Goal: Task Accomplishment & Management: Use online tool/utility

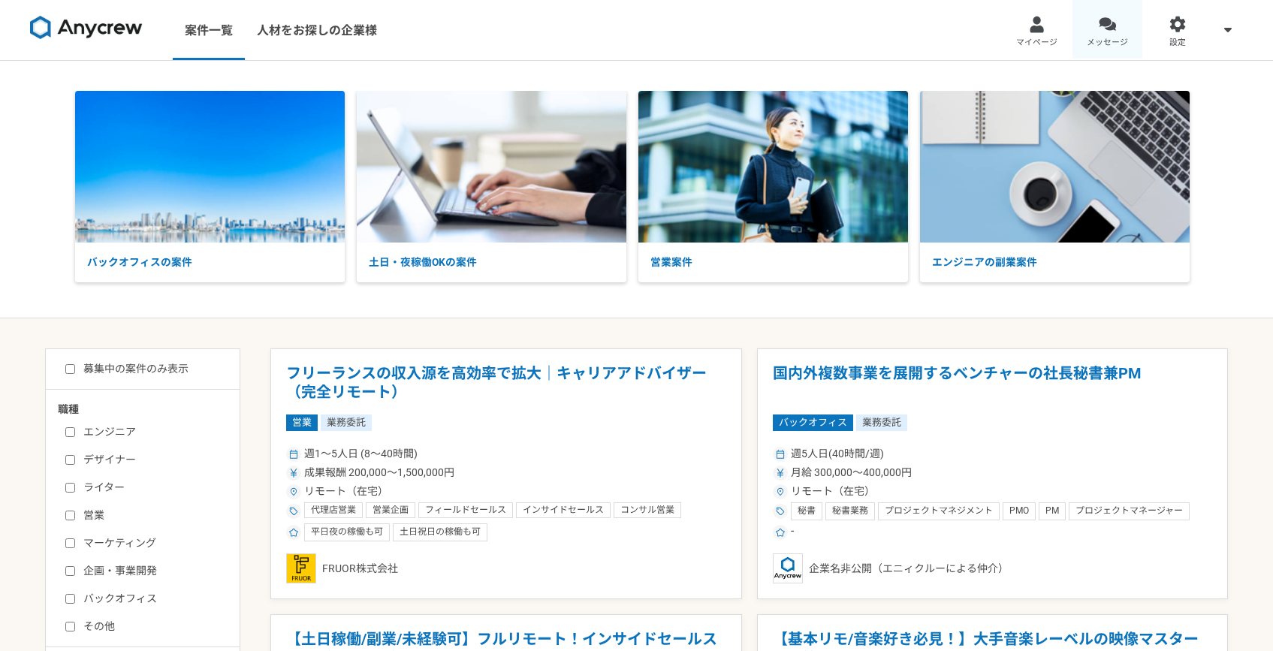
click at [1105, 28] on div at bounding box center [1107, 24] width 17 height 17
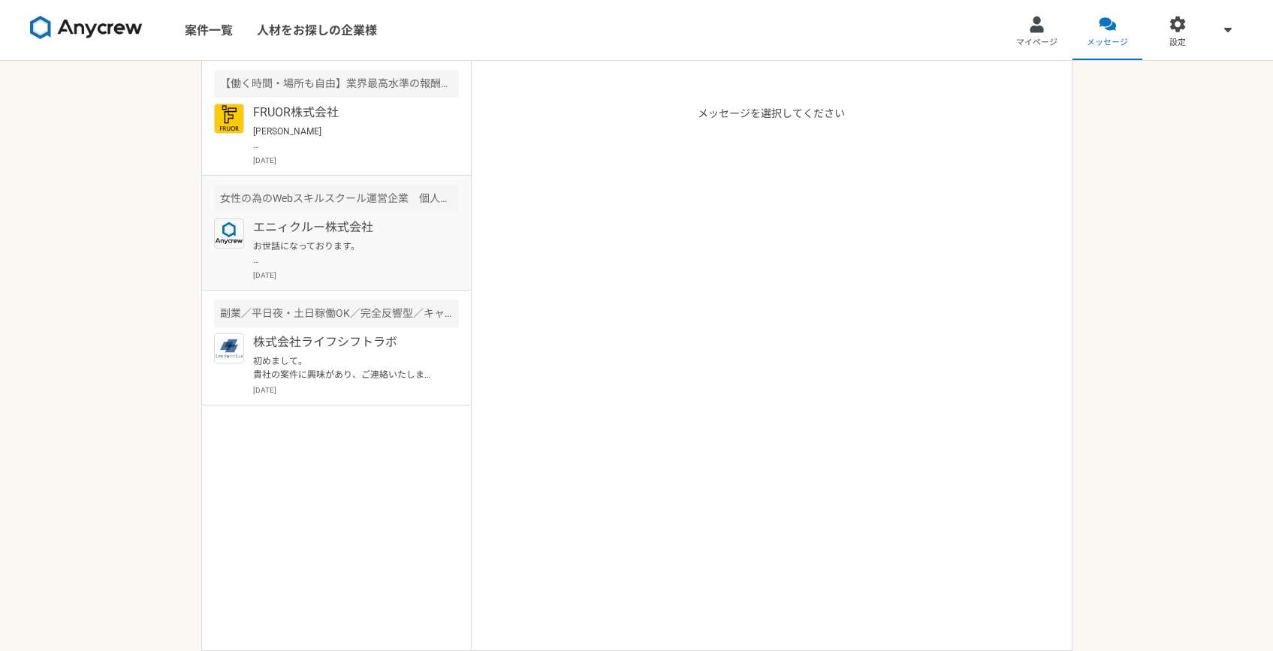
click at [340, 212] on div "女性の為のWebスキルスクール運営企業　個人営業" at bounding box center [336, 199] width 245 height 28
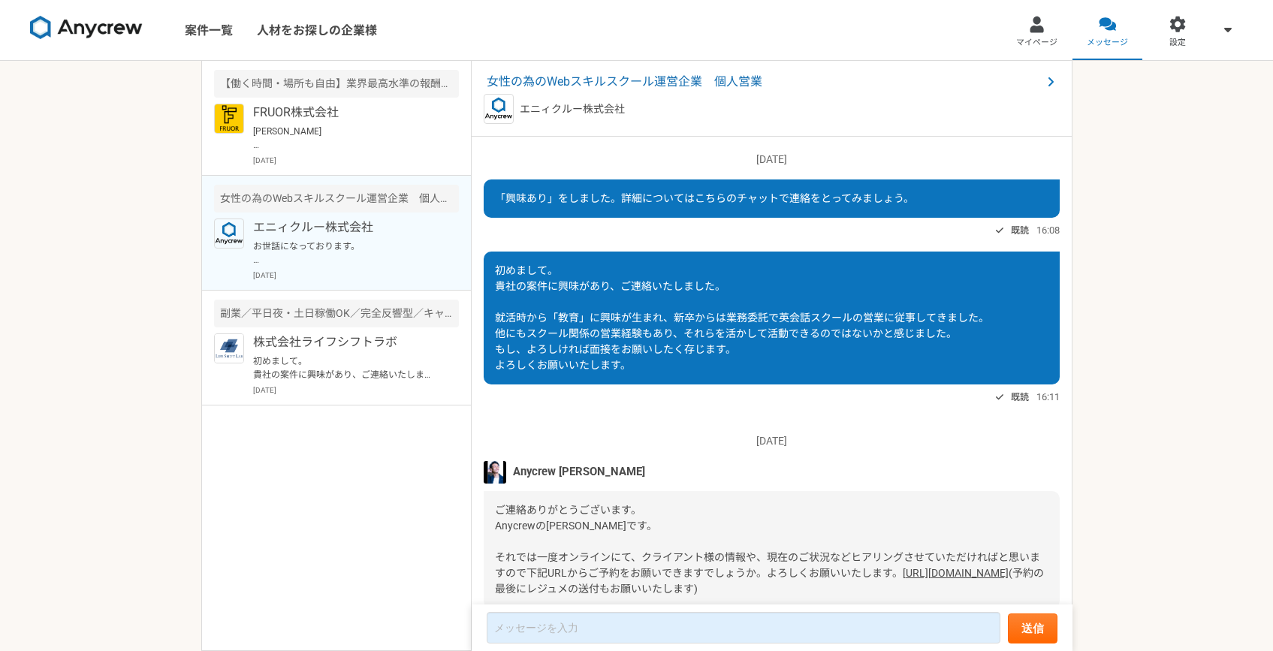
scroll to position [755, 0]
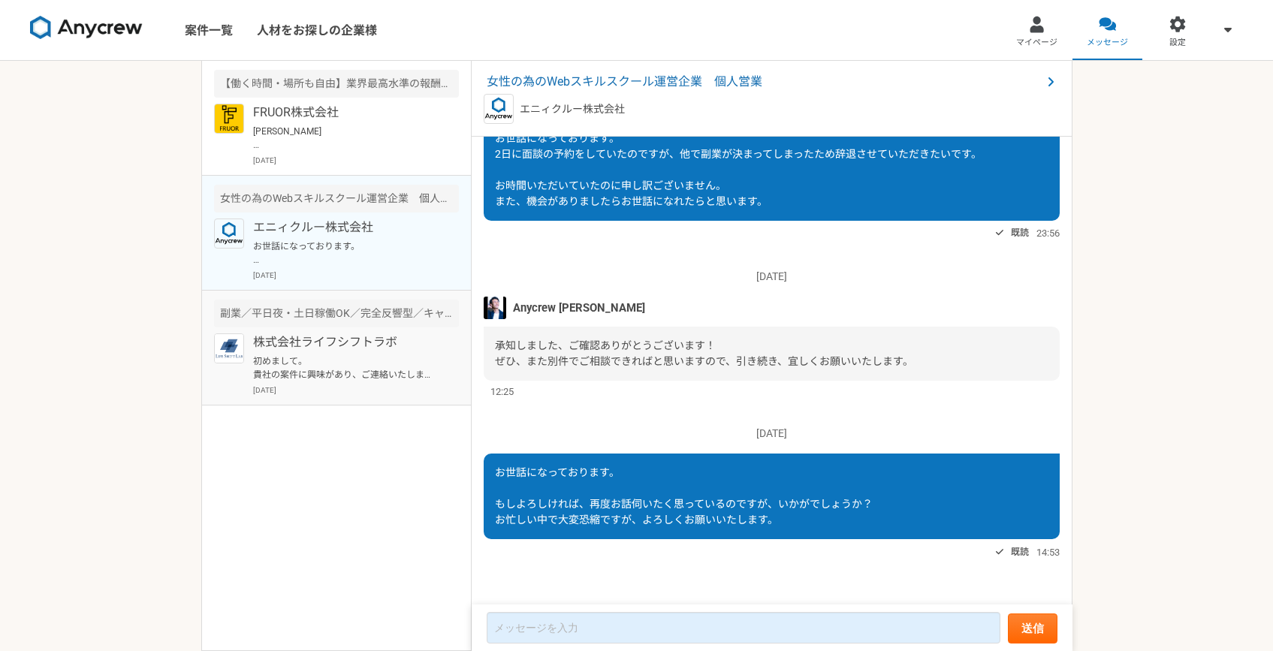
click at [390, 343] on p "株式会社ライフシフトラボ" at bounding box center [345, 342] width 185 height 18
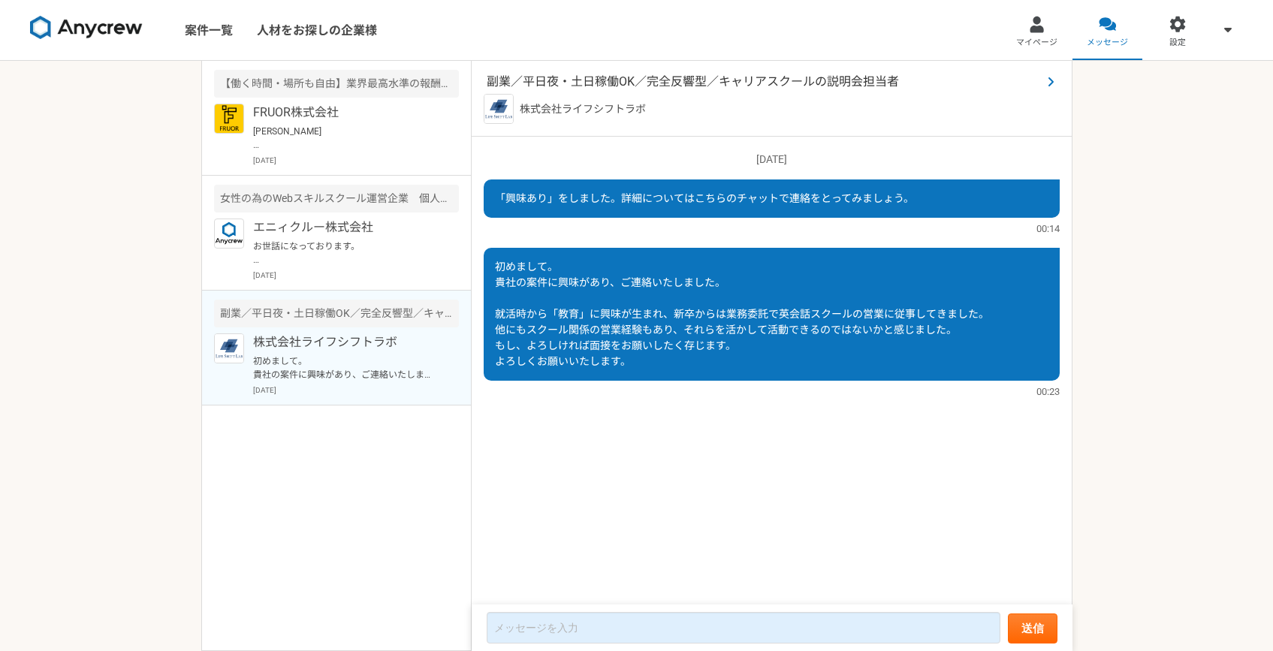
click at [647, 80] on span "副業／平日夜・土日稼働OK／完全反響型／キャリアスクールの説明会担当者" at bounding box center [764, 82] width 555 height 18
click at [379, 194] on div "女性の為のWebスキルスクール運営企業　個人営業" at bounding box center [336, 199] width 245 height 28
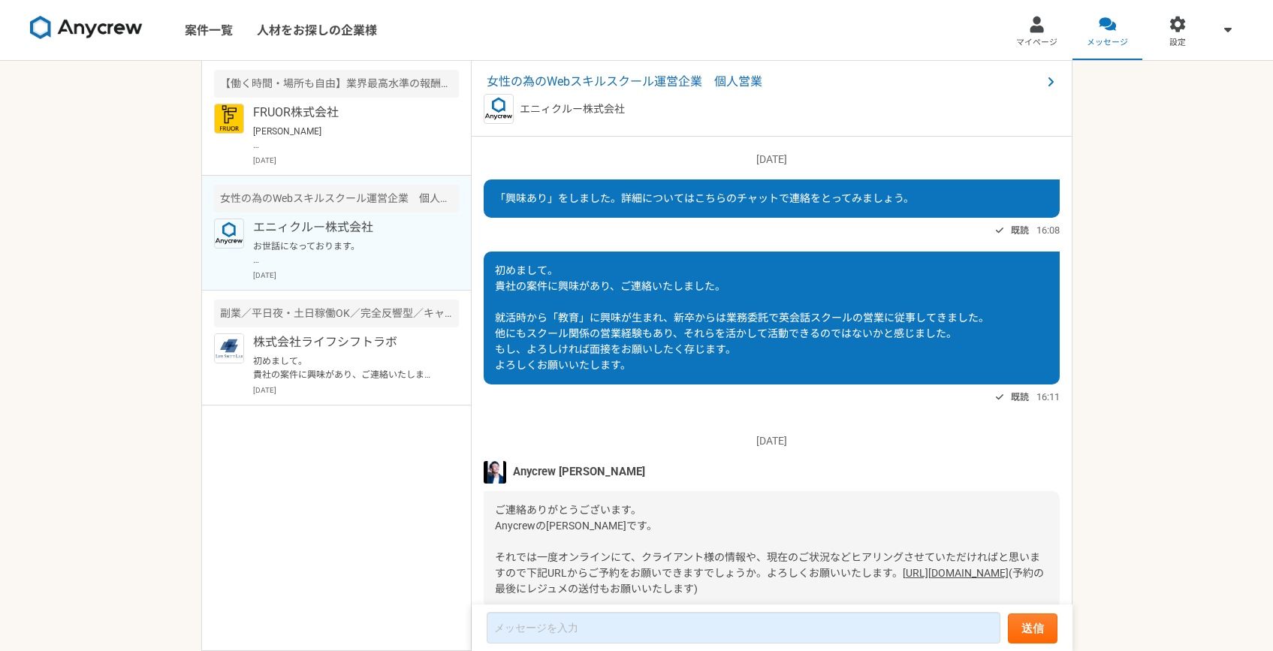
scroll to position [755, 0]
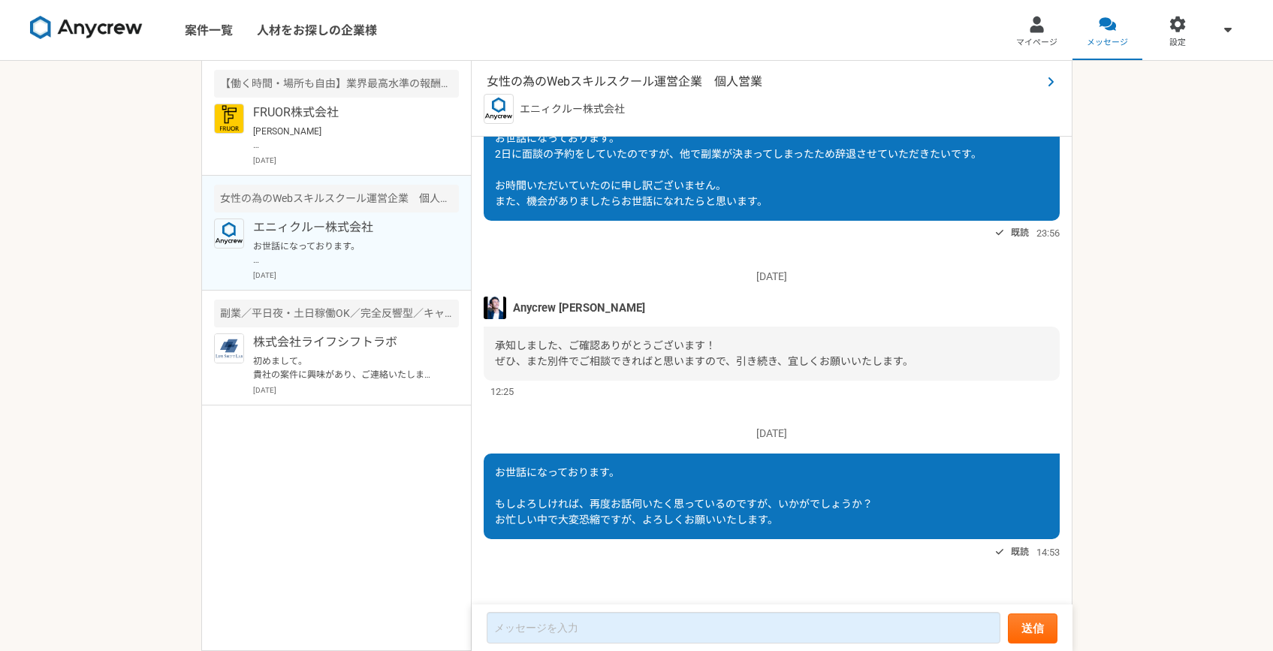
click at [651, 81] on span "女性の為のWebスキルスクール運営企業　個人営業" at bounding box center [764, 82] width 555 height 18
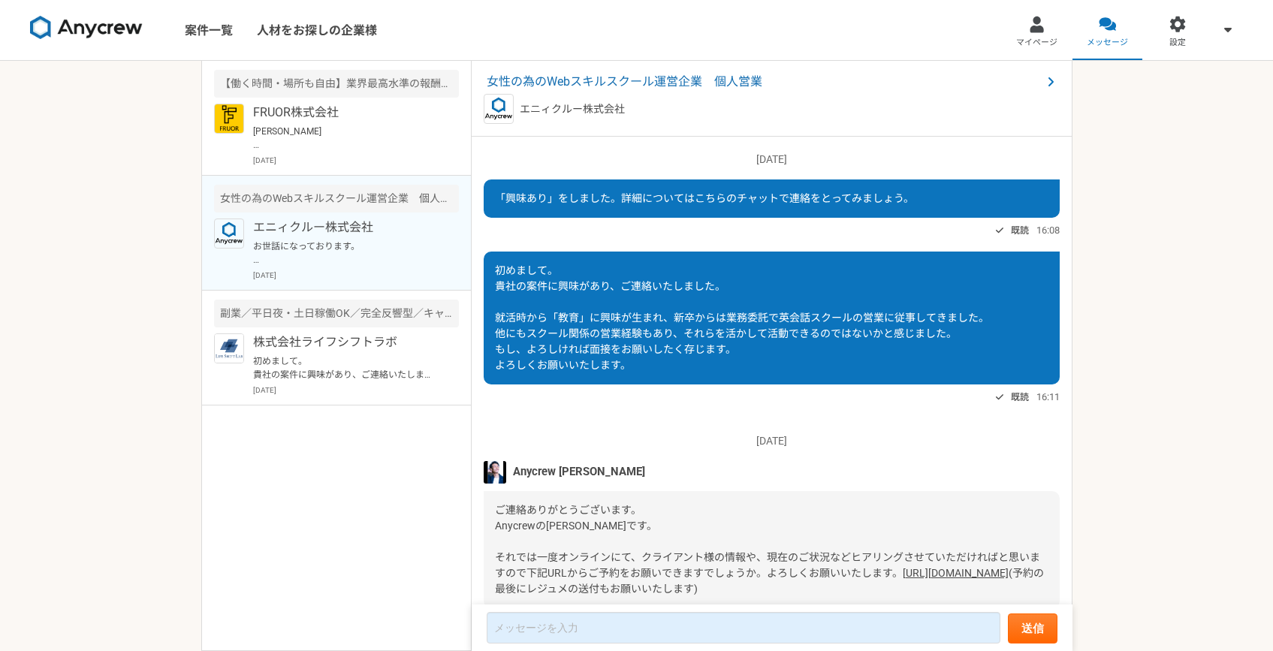
scroll to position [755, 0]
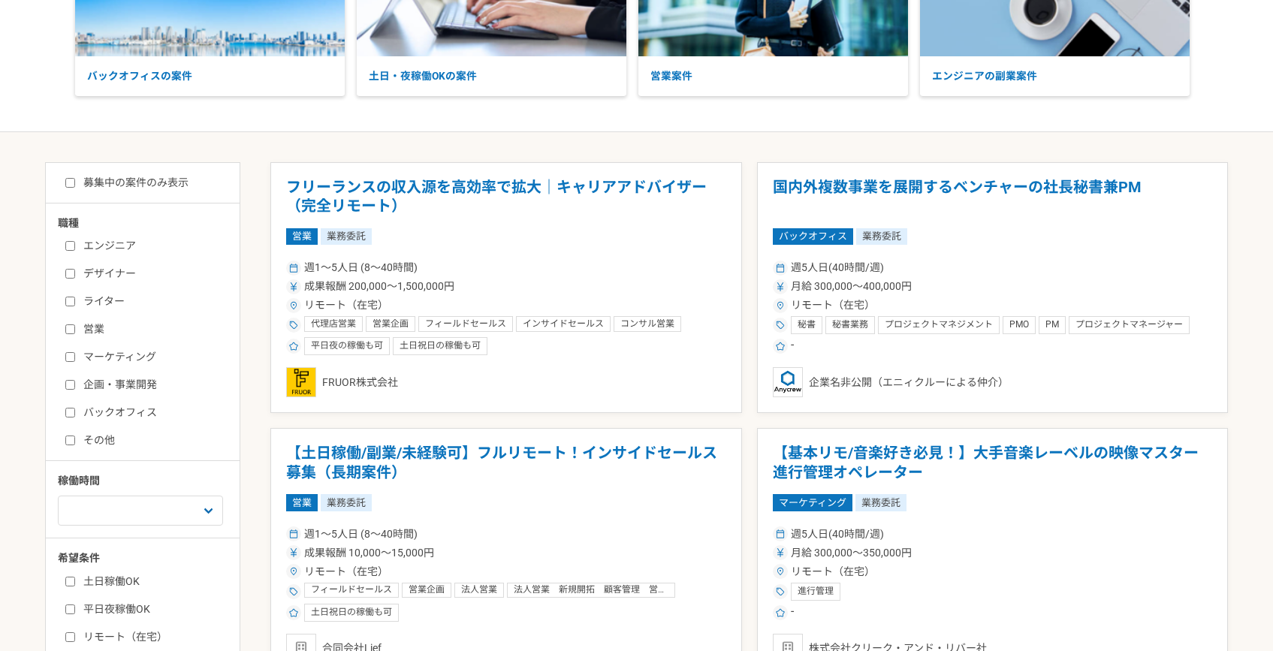
scroll to position [206, 0]
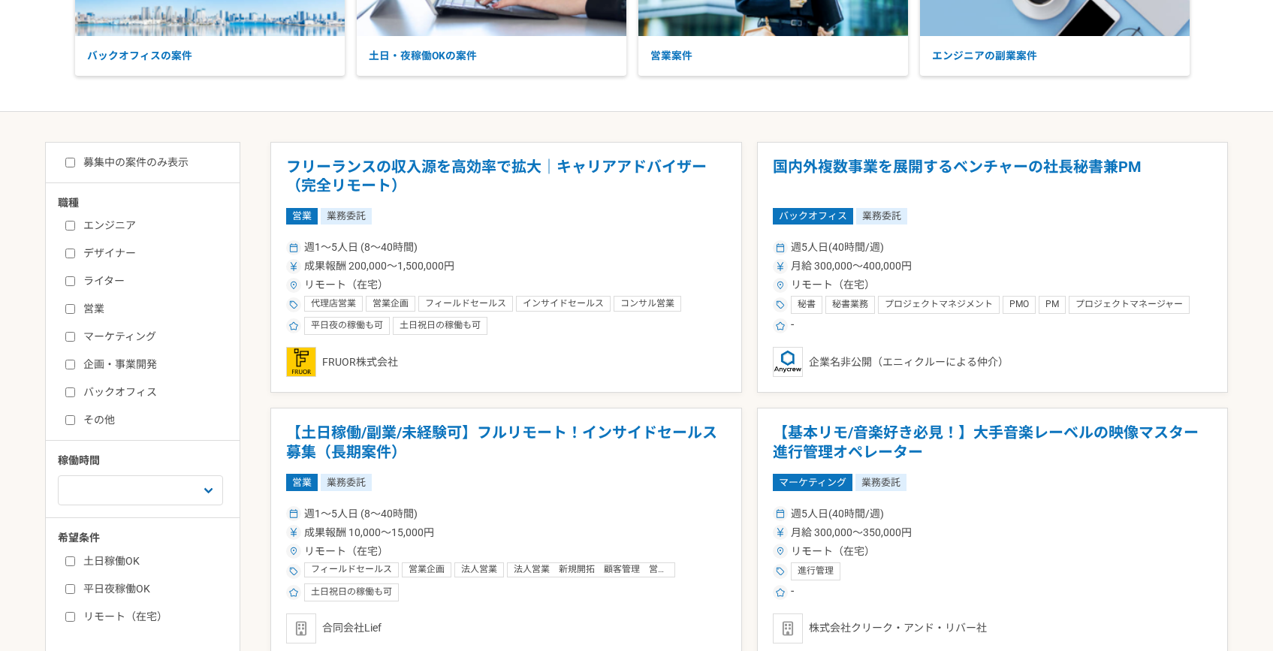
click at [145, 152] on div "募集中の案件のみ表示 職種 エンジニア デザイナー ライター 営業 マーケティング 企画・事業開発 バックオフィス その他 稼働時間 週1人日（8時間）以下 …" at bounding box center [142, 397] width 195 height 511
click at [145, 156] on label "募集中の案件のみ表示" at bounding box center [126, 163] width 123 height 16
click at [75, 158] on input "募集中の案件のみ表示" at bounding box center [70, 163] width 10 height 10
checkbox input "true"
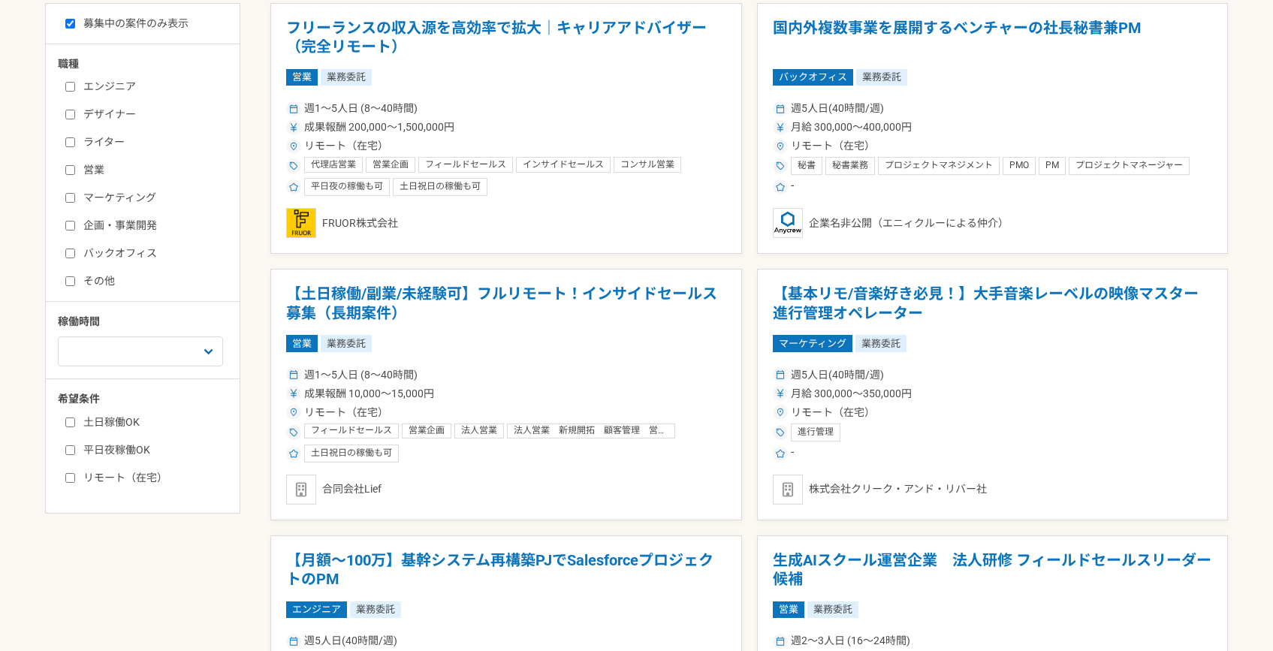
scroll to position [346, 0]
click at [95, 167] on label "営業" at bounding box center [151, 169] width 173 height 16
click at [75, 167] on input "営業" at bounding box center [70, 169] width 10 height 10
checkbox input "true"
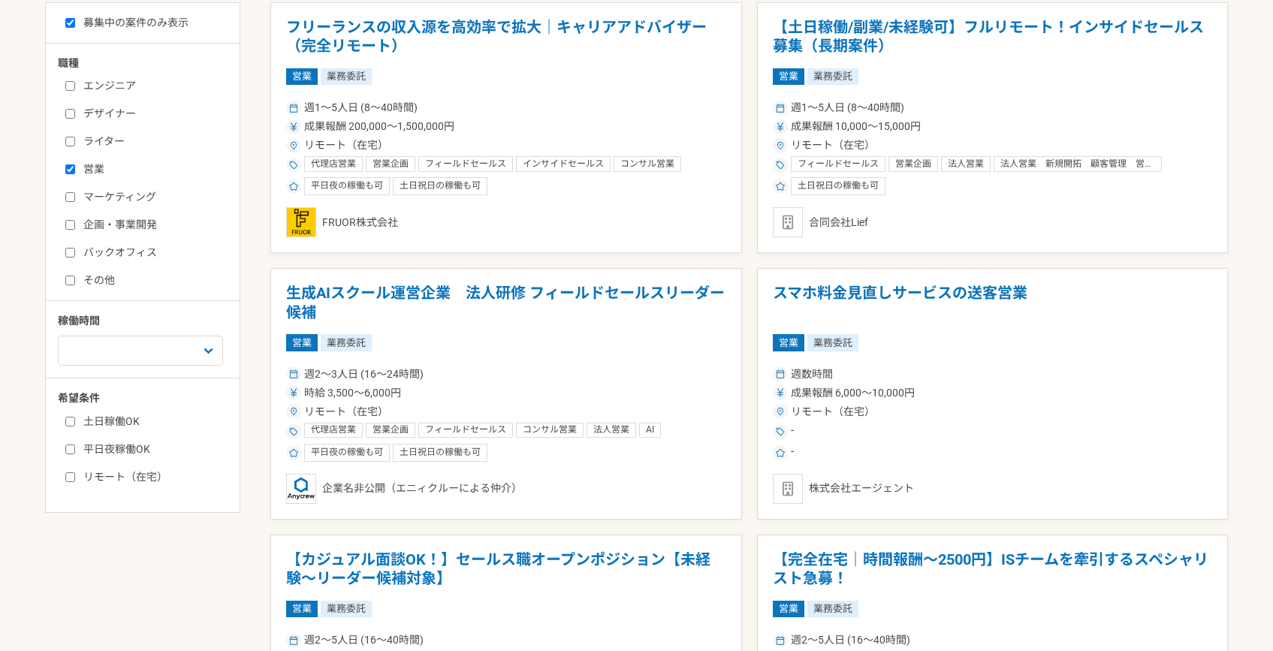
click at [131, 471] on label "リモート（在宅）" at bounding box center [151, 477] width 173 height 16
click at [75, 472] on input "リモート（在宅）" at bounding box center [70, 477] width 10 height 10
checkbox input "true"
click at [120, 448] on label "平日夜稼働OK" at bounding box center [151, 450] width 173 height 16
click at [75, 448] on input "平日夜稼働OK" at bounding box center [70, 450] width 10 height 10
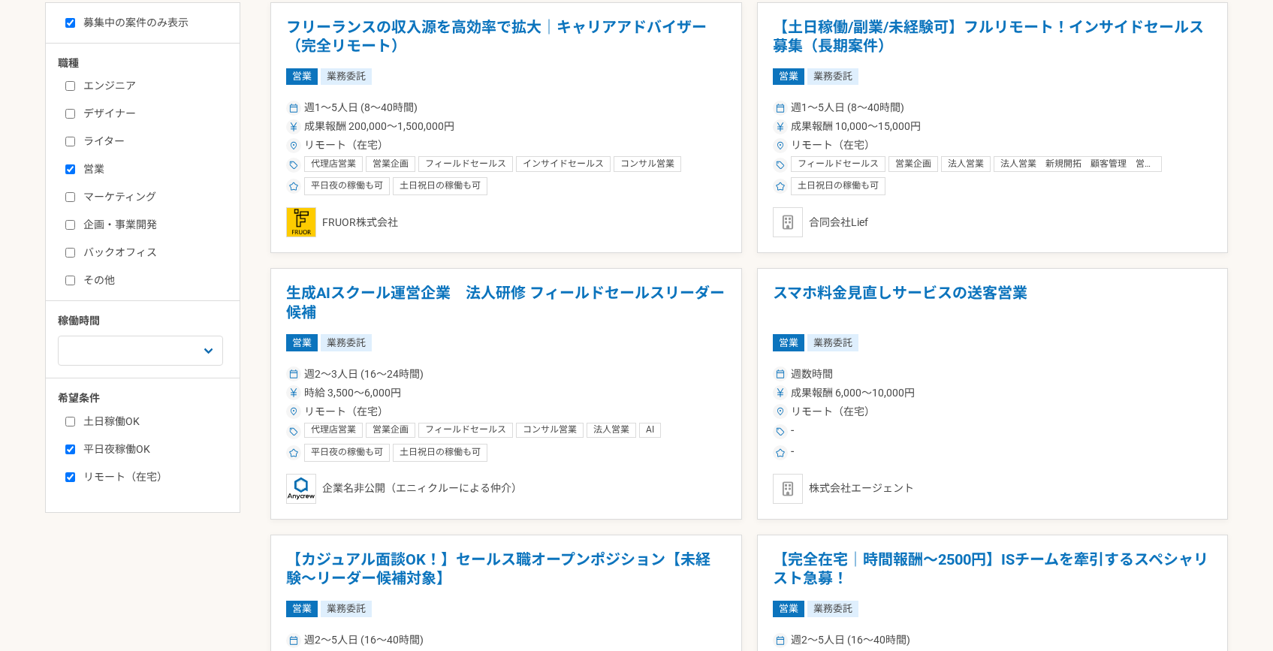
checkbox input "true"
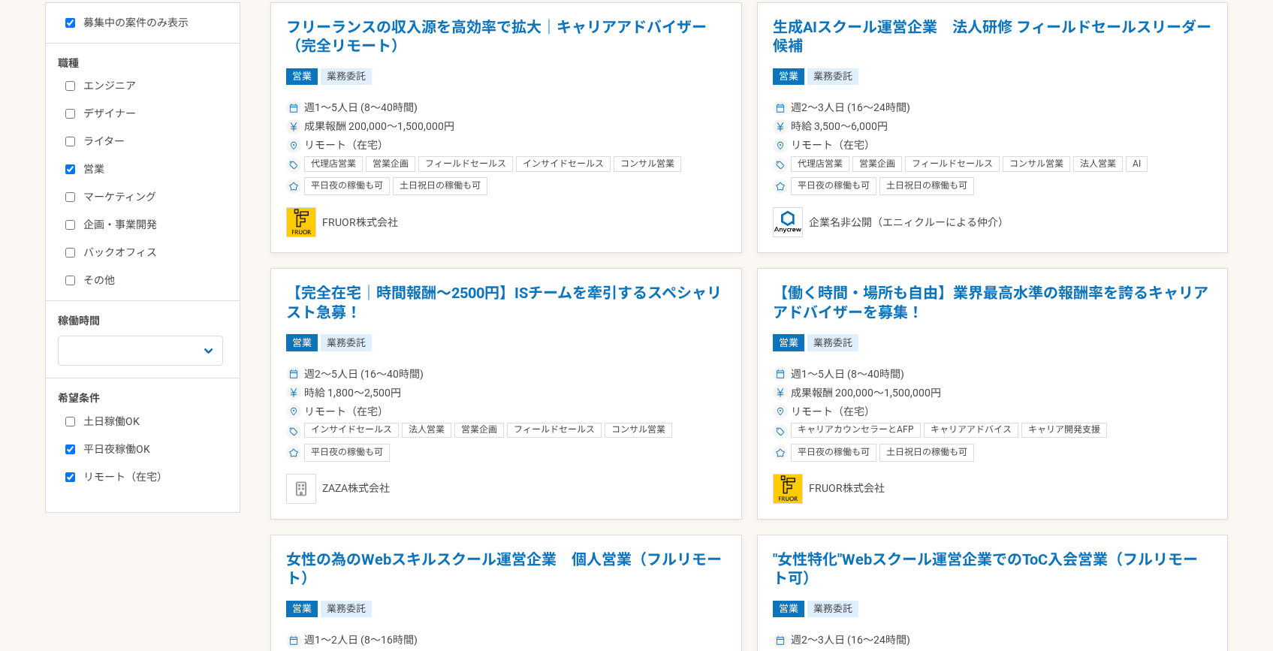
click at [120, 417] on label "土日稼働OK" at bounding box center [151, 422] width 173 height 16
click at [75, 417] on input "土日稼働OK" at bounding box center [70, 422] width 10 height 10
checkbox input "true"
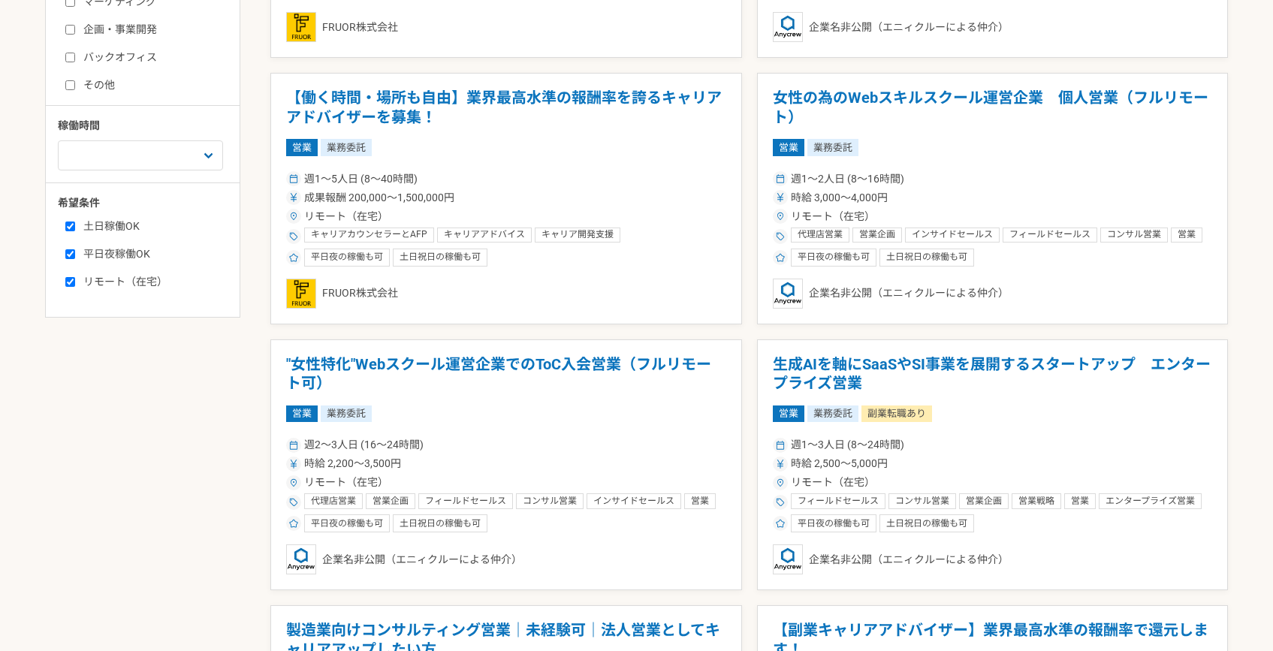
scroll to position [560, 0]
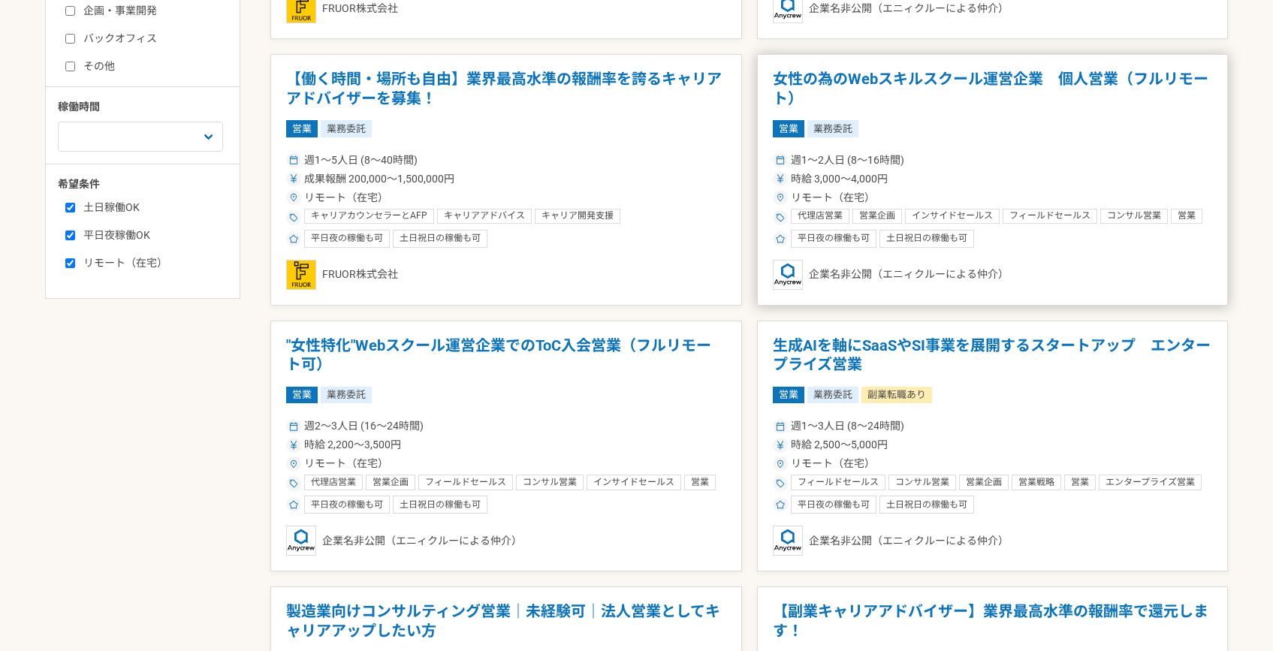
click at [950, 153] on div "週1〜2人日 (8〜16時間)" at bounding box center [993, 160] width 440 height 16
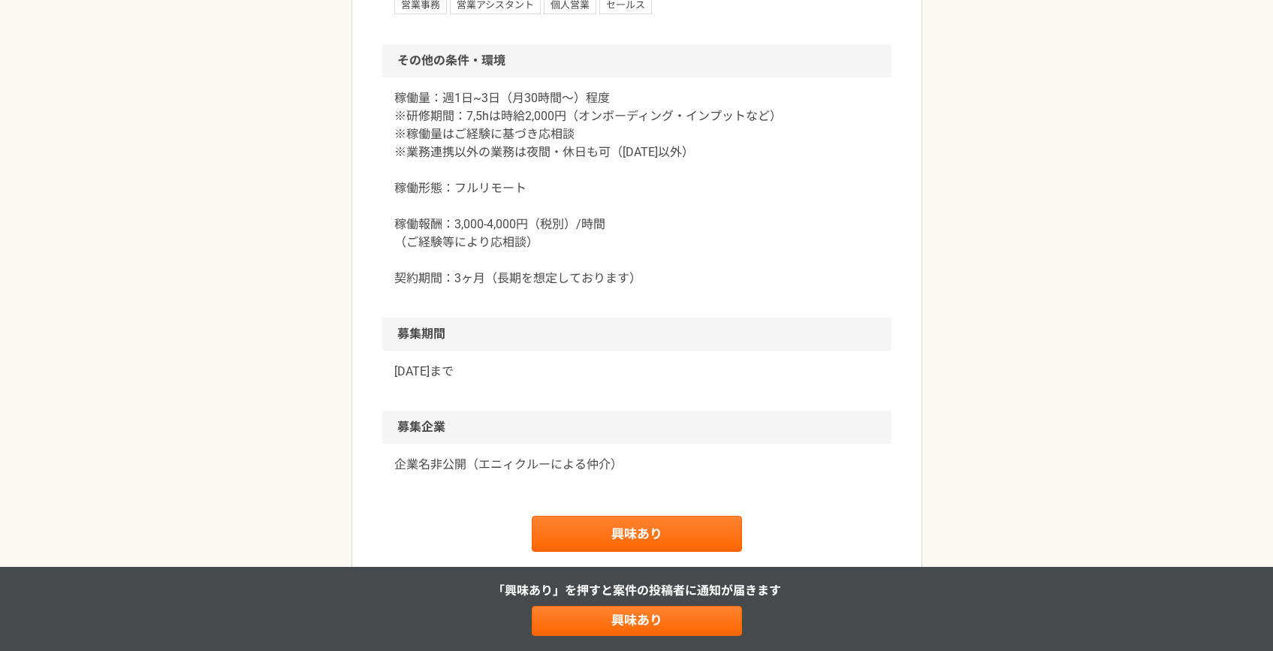
scroll to position [1452, 0]
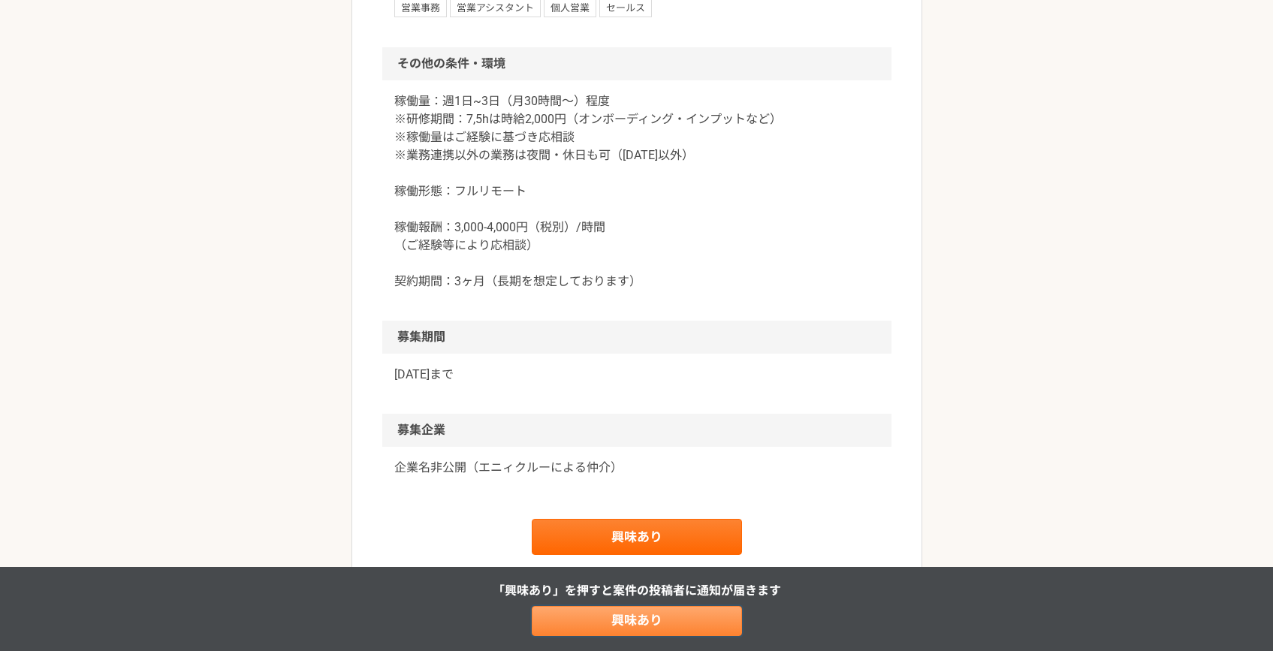
click at [606, 619] on link "興味あり" at bounding box center [637, 621] width 210 height 30
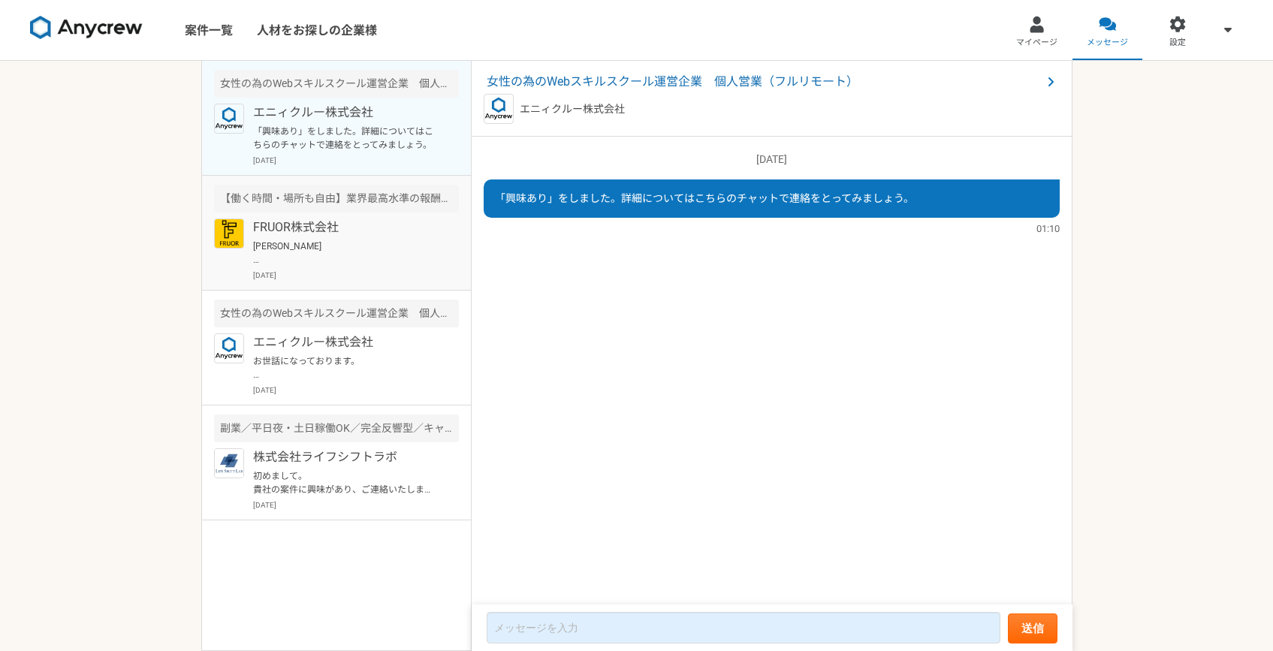
click at [398, 234] on p "FRUOR株式会社" at bounding box center [345, 228] width 185 height 18
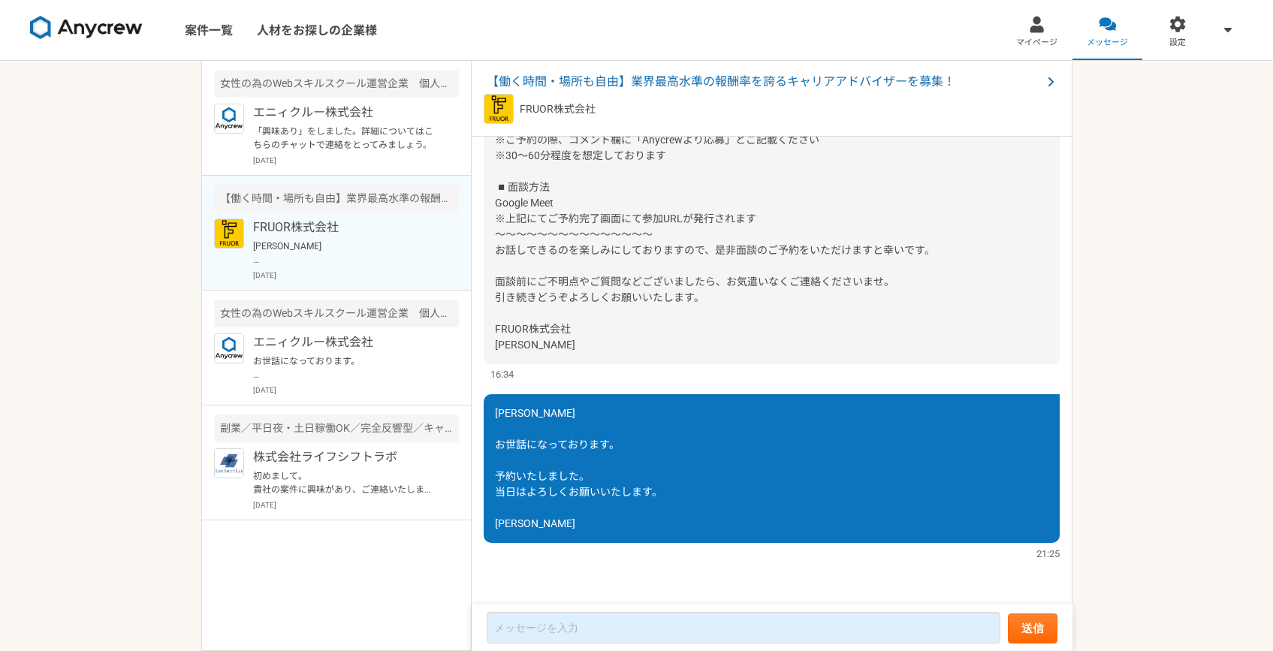
scroll to position [402, 0]
click at [388, 147] on p "「興味あり」をしました。詳細についてはこちらのチャットで連絡をとってみましょう。" at bounding box center [345, 138] width 185 height 27
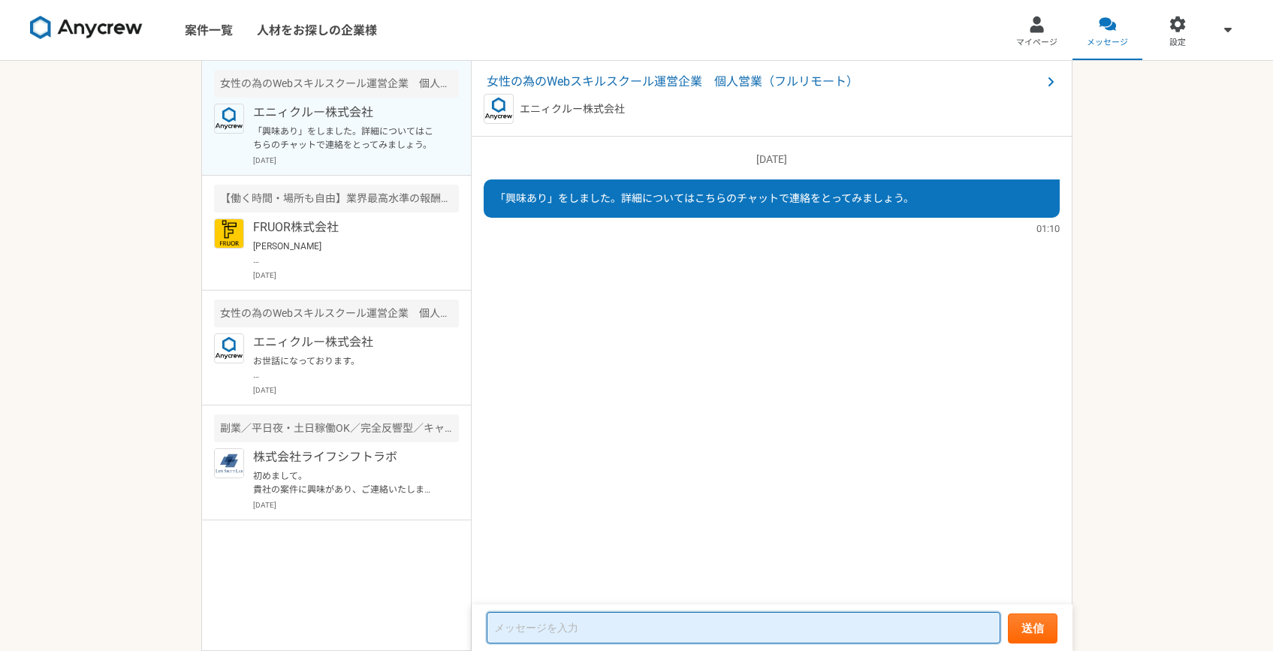
click at [702, 637] on textarea at bounding box center [744, 628] width 514 height 32
type textarea "よろしくお願いいたします"
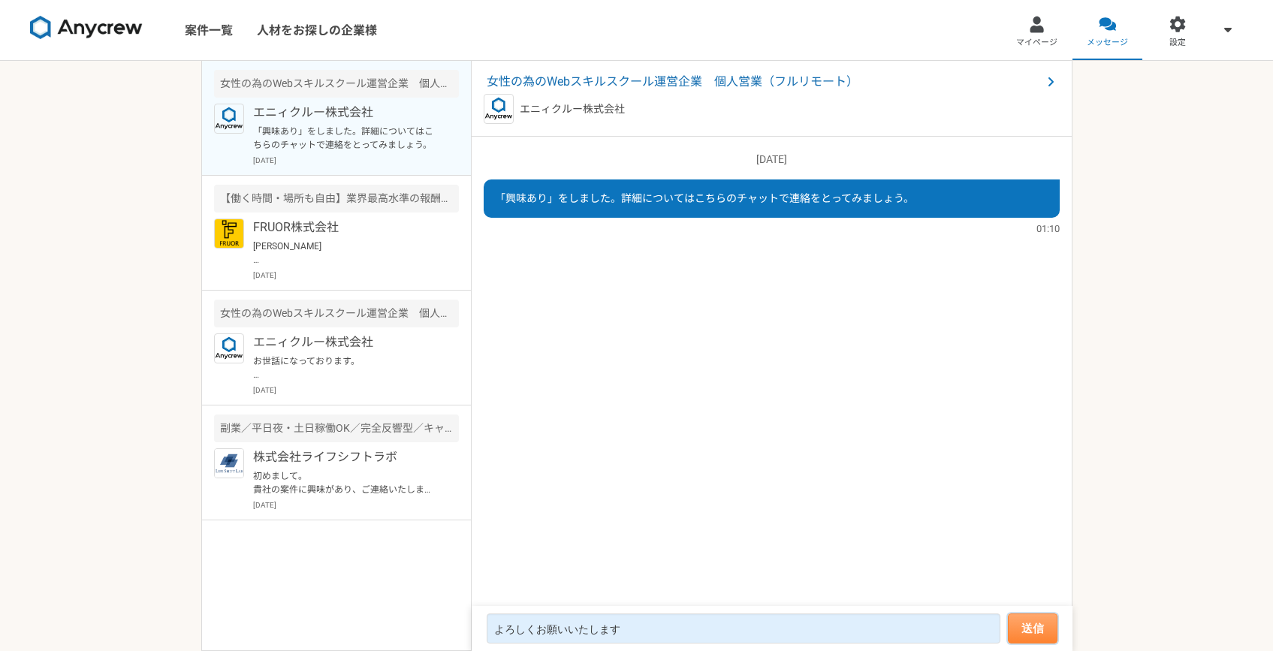
click at [1040, 628] on button "送信" at bounding box center [1033, 628] width 50 height 30
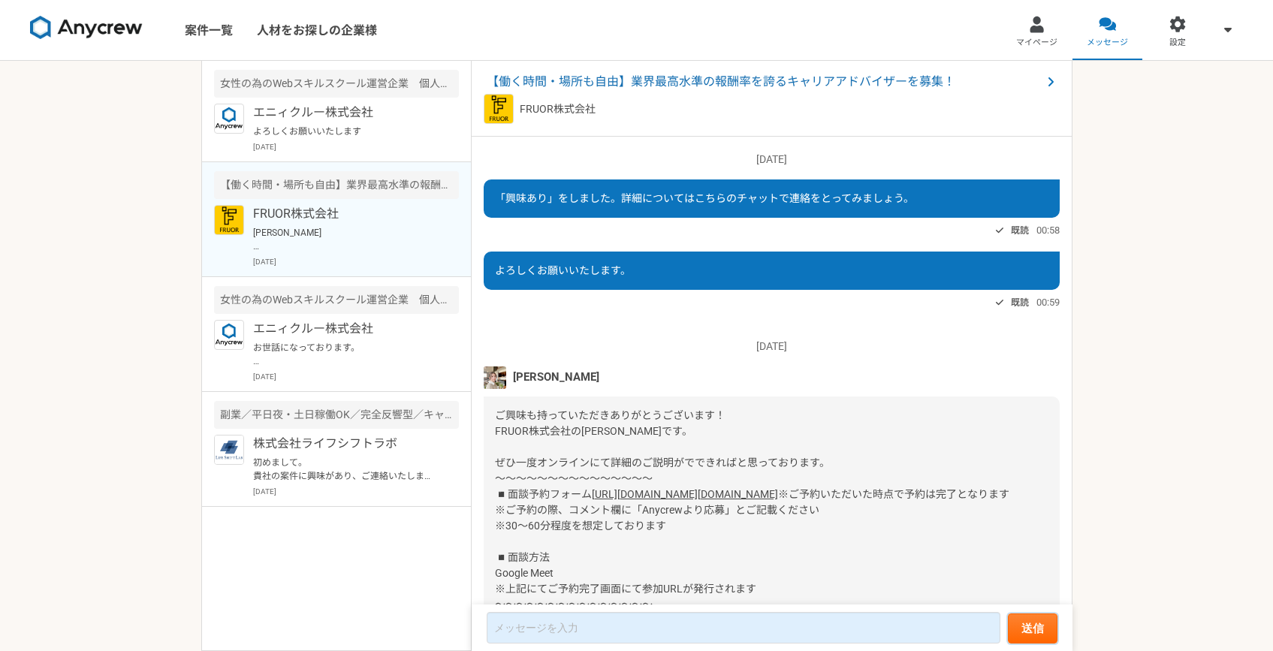
scroll to position [402, 0]
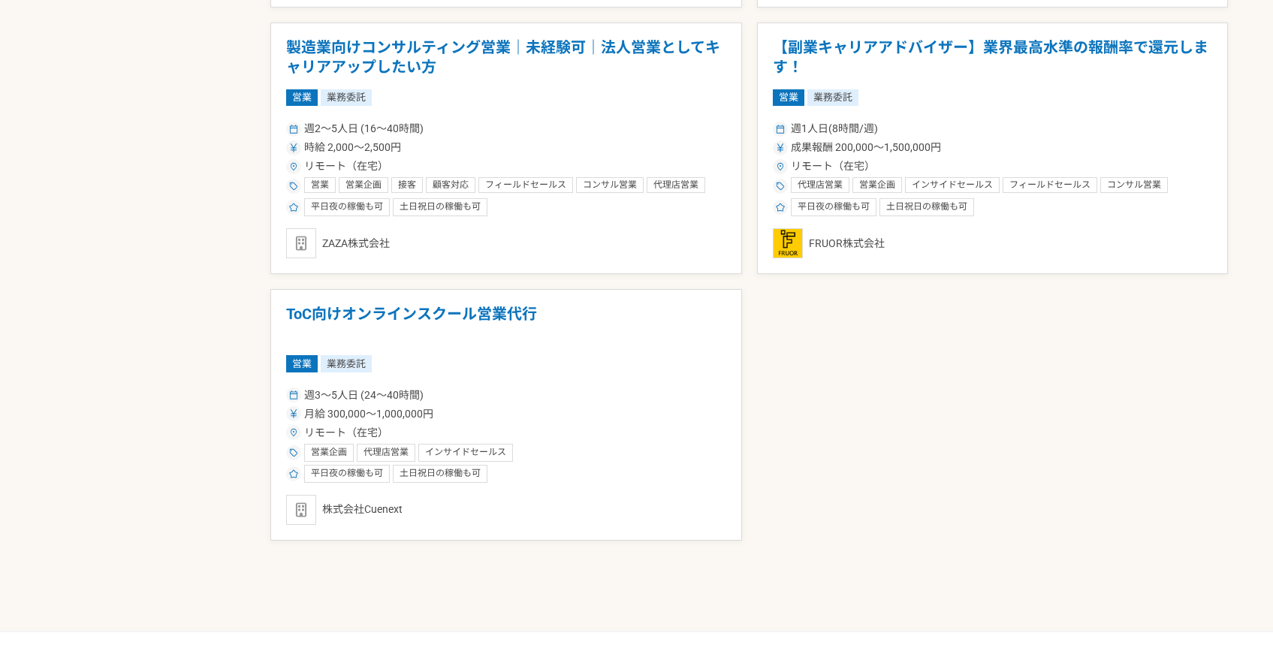
scroll to position [1123, 0]
click at [328, 316] on h1 "ToC向けオンラインスクール営業代行" at bounding box center [506, 325] width 440 height 38
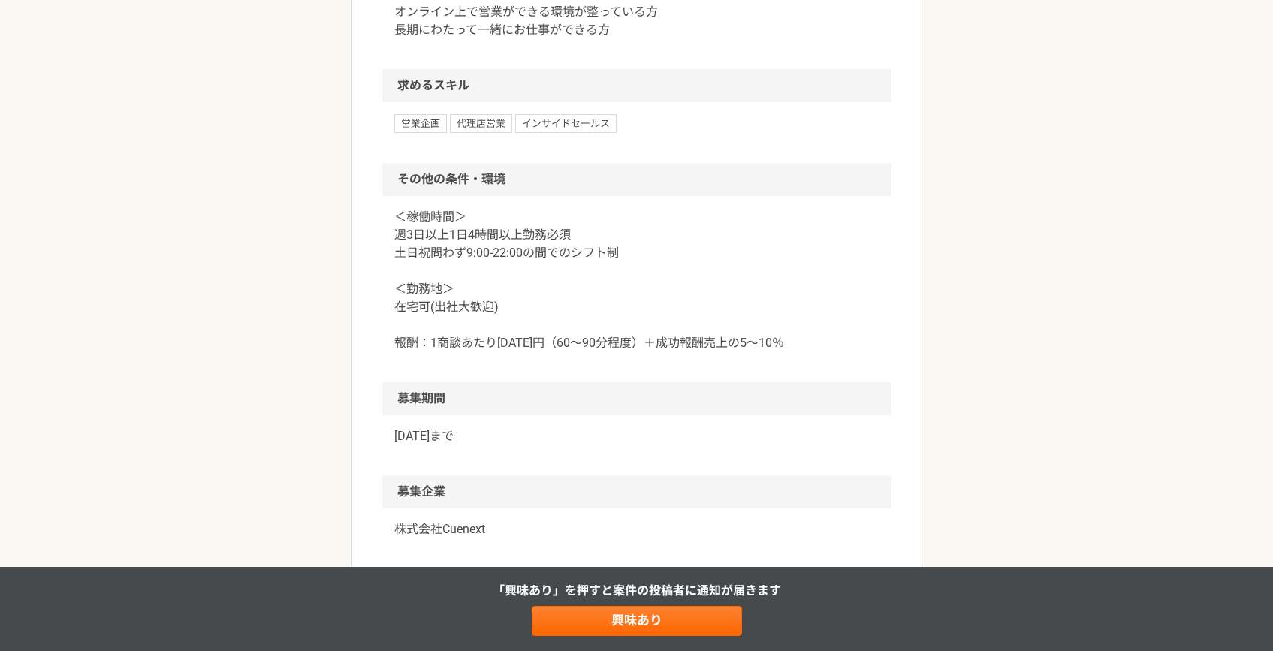
scroll to position [1065, 0]
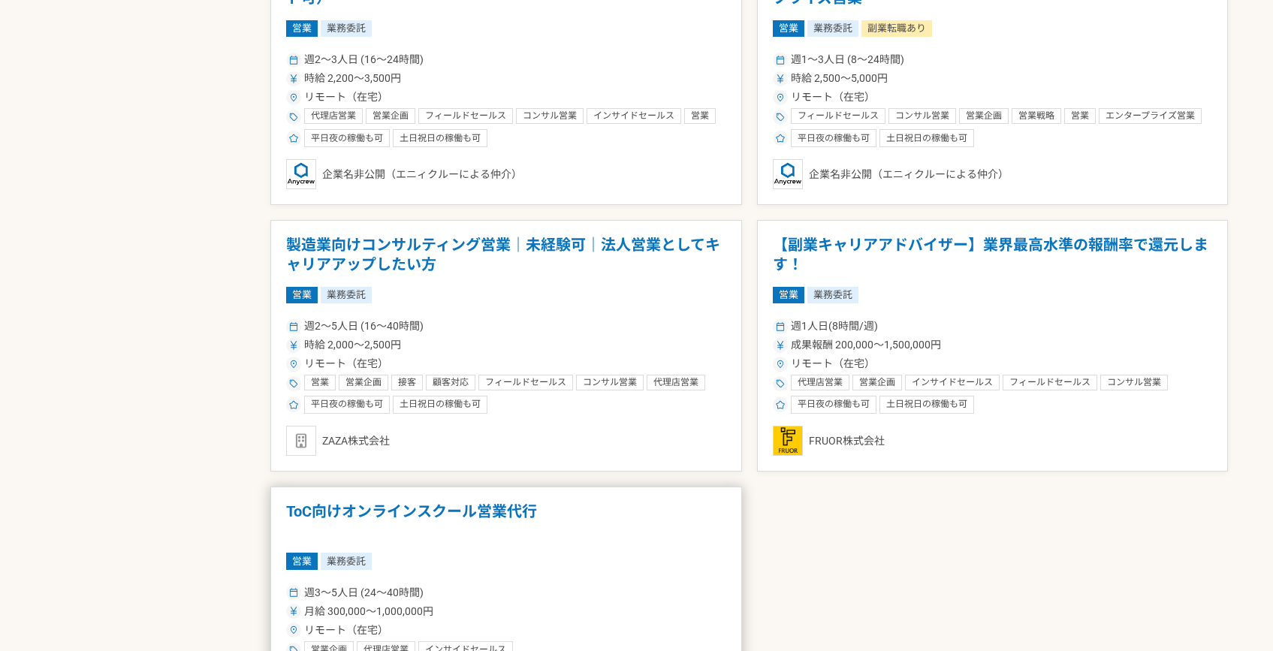
scroll to position [904, 0]
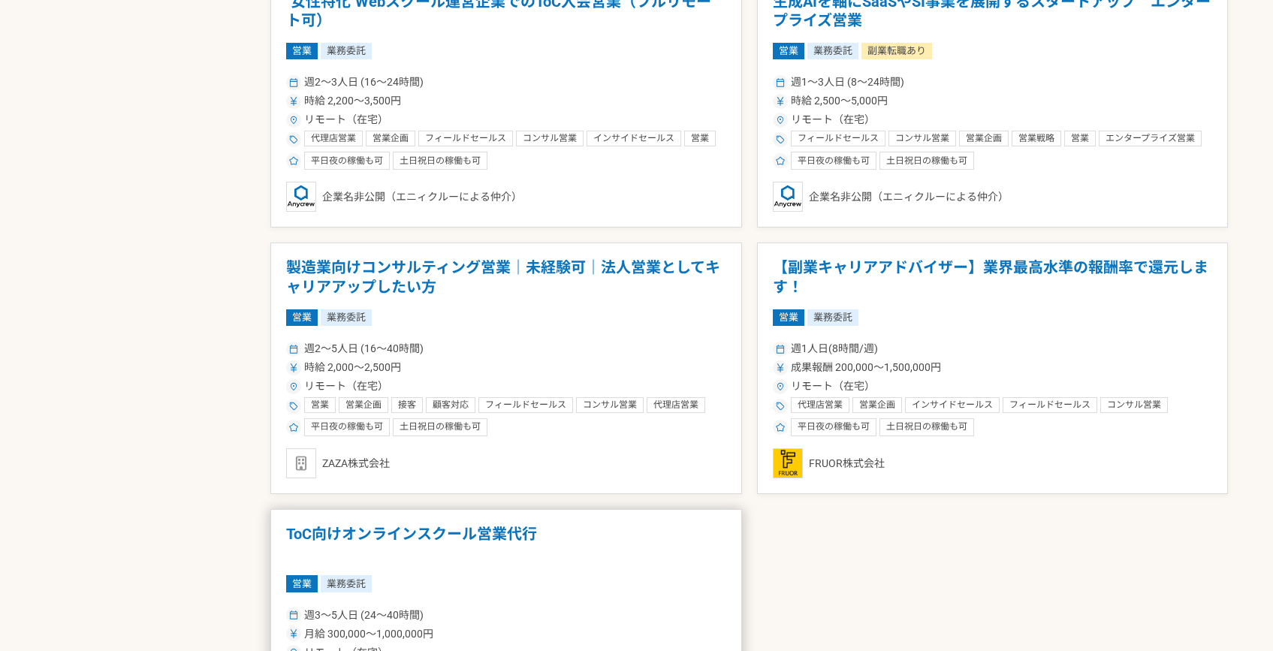
click at [410, 278] on h1 "製造業向けコンサルティング営業｜未経験可｜法人営業としてキャリアアップしたい方" at bounding box center [506, 277] width 440 height 38
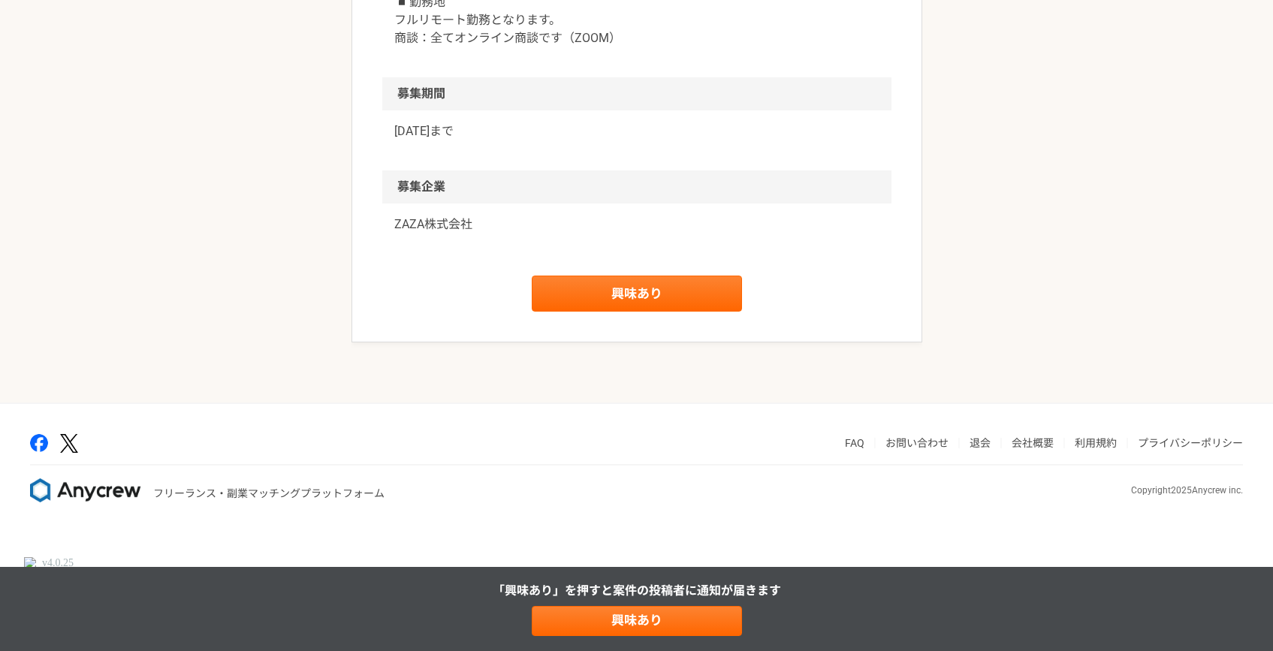
scroll to position [2292, 0]
